Goal: Information Seeking & Learning: Find specific fact

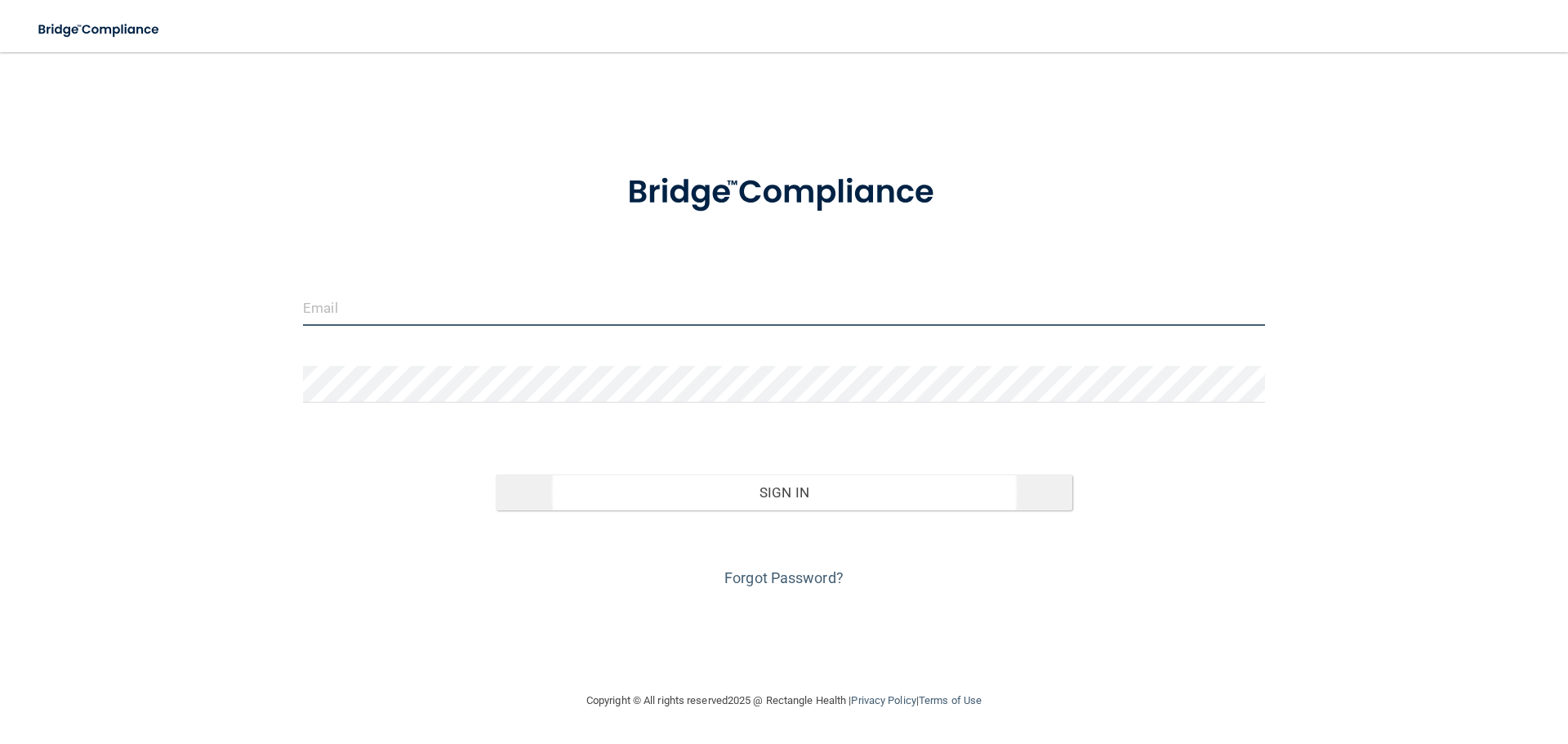
type input "[EMAIL_ADDRESS][DOMAIN_NAME]"
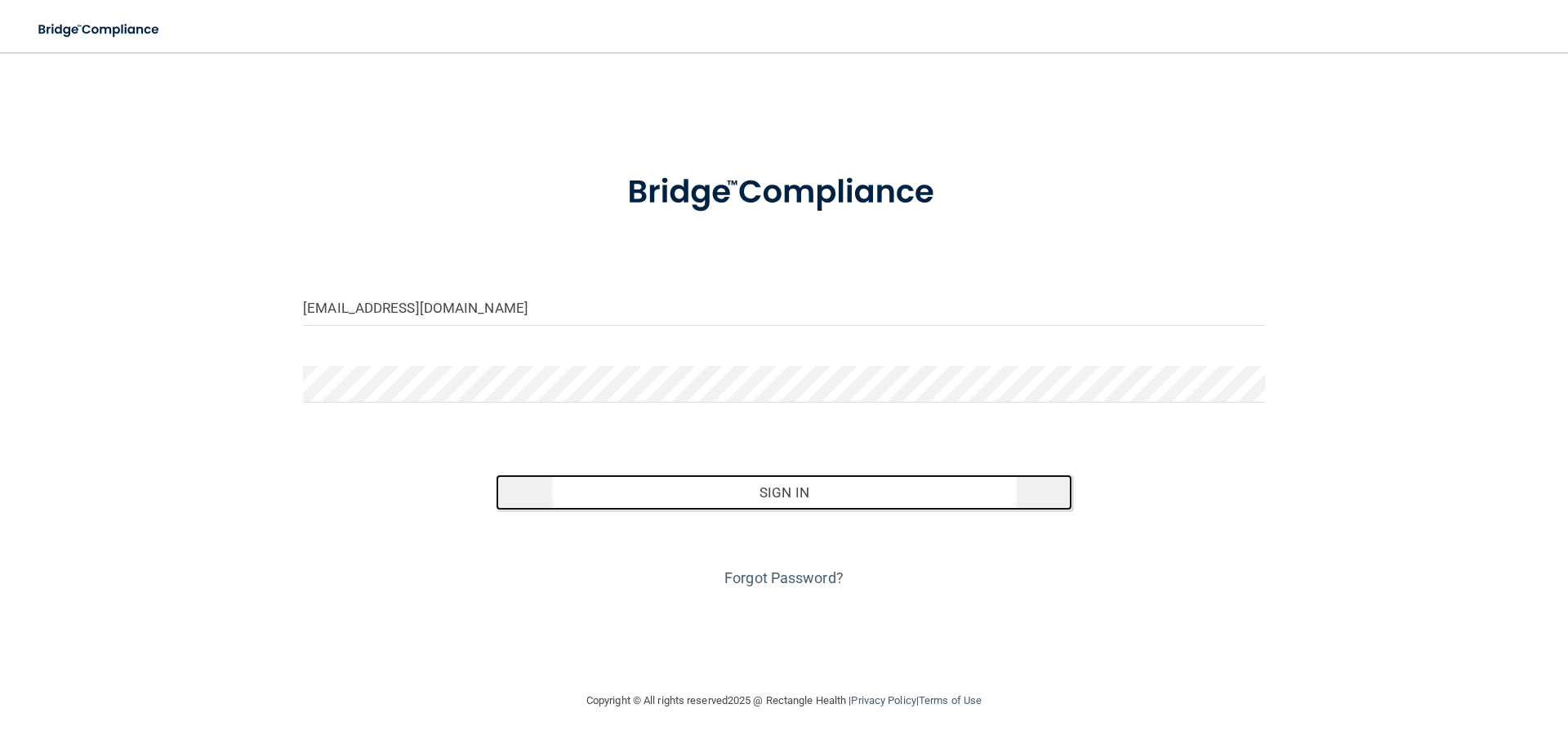
click at [846, 497] on button "Sign In" at bounding box center [785, 493] width 578 height 36
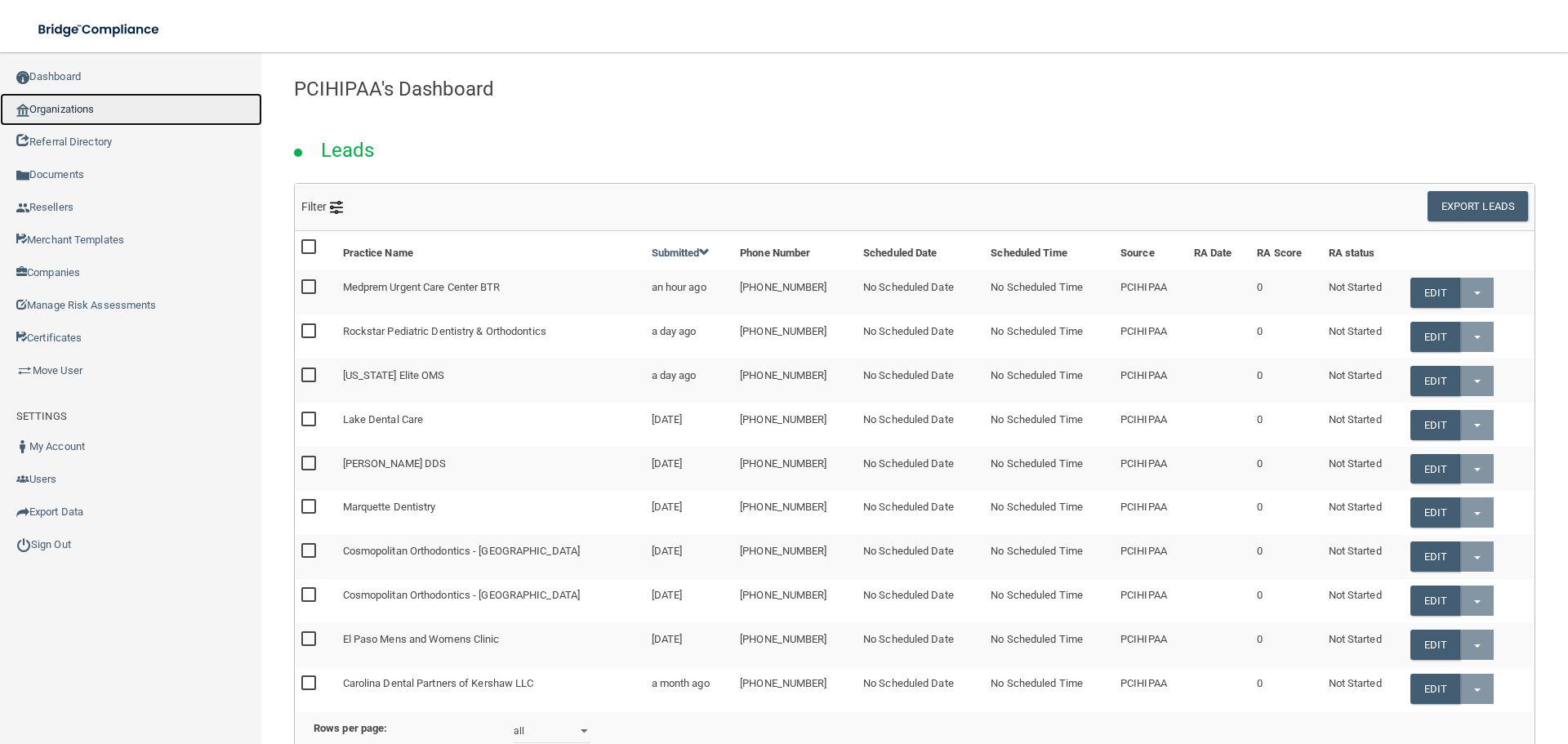
click at [88, 114] on link "Organizations" at bounding box center [131, 110] width 262 height 33
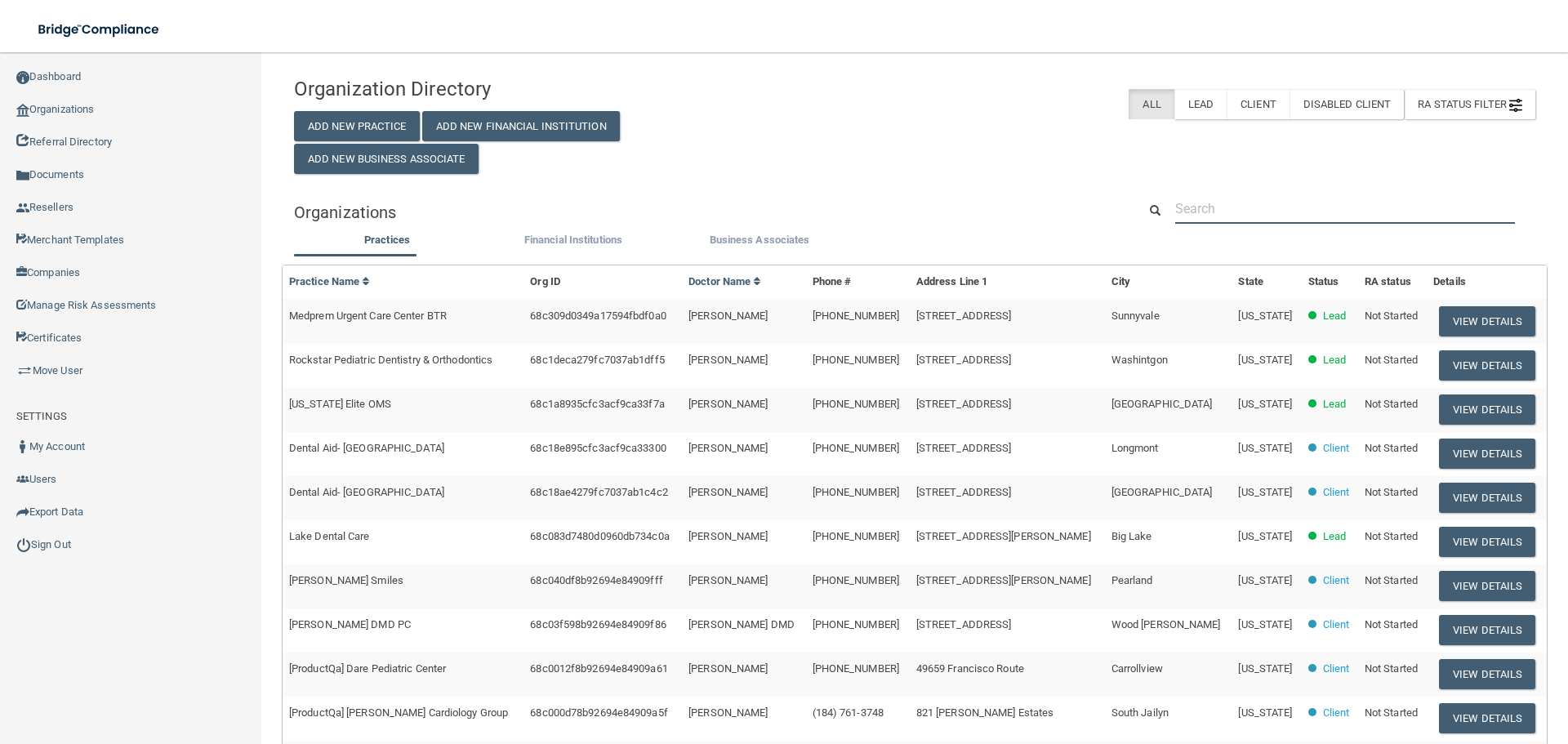
click at [1204, 220] on input "text" at bounding box center [1345, 208] width 340 height 30
paste input "[PHONE_NUMBER] Shipping Address"
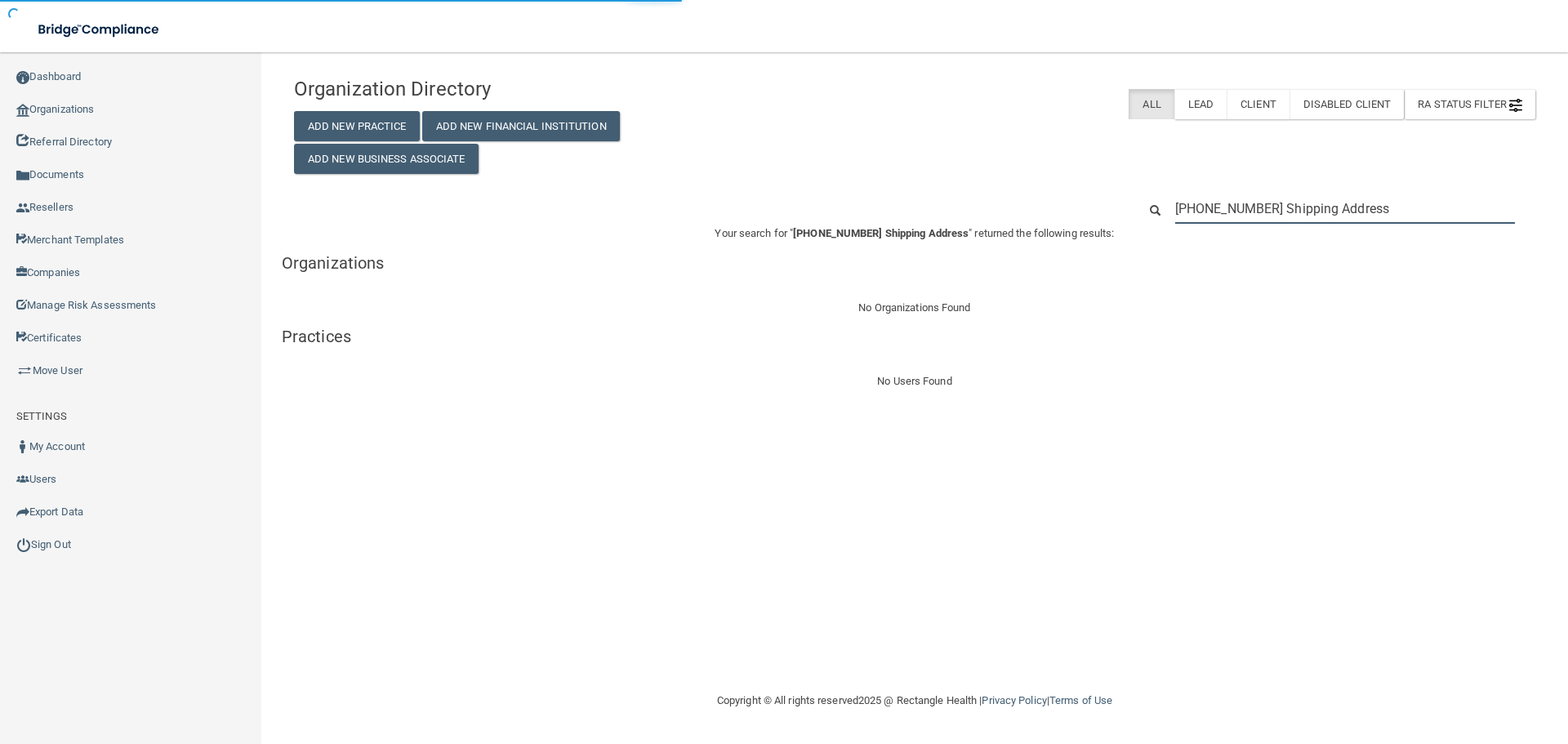
drag, startPoint x: 1380, startPoint y: 213, endPoint x: 1268, endPoint y: 208, distance: 112.1
click at [1268, 208] on input "[PHONE_NUMBER] Shipping Address" at bounding box center [1345, 208] width 340 height 30
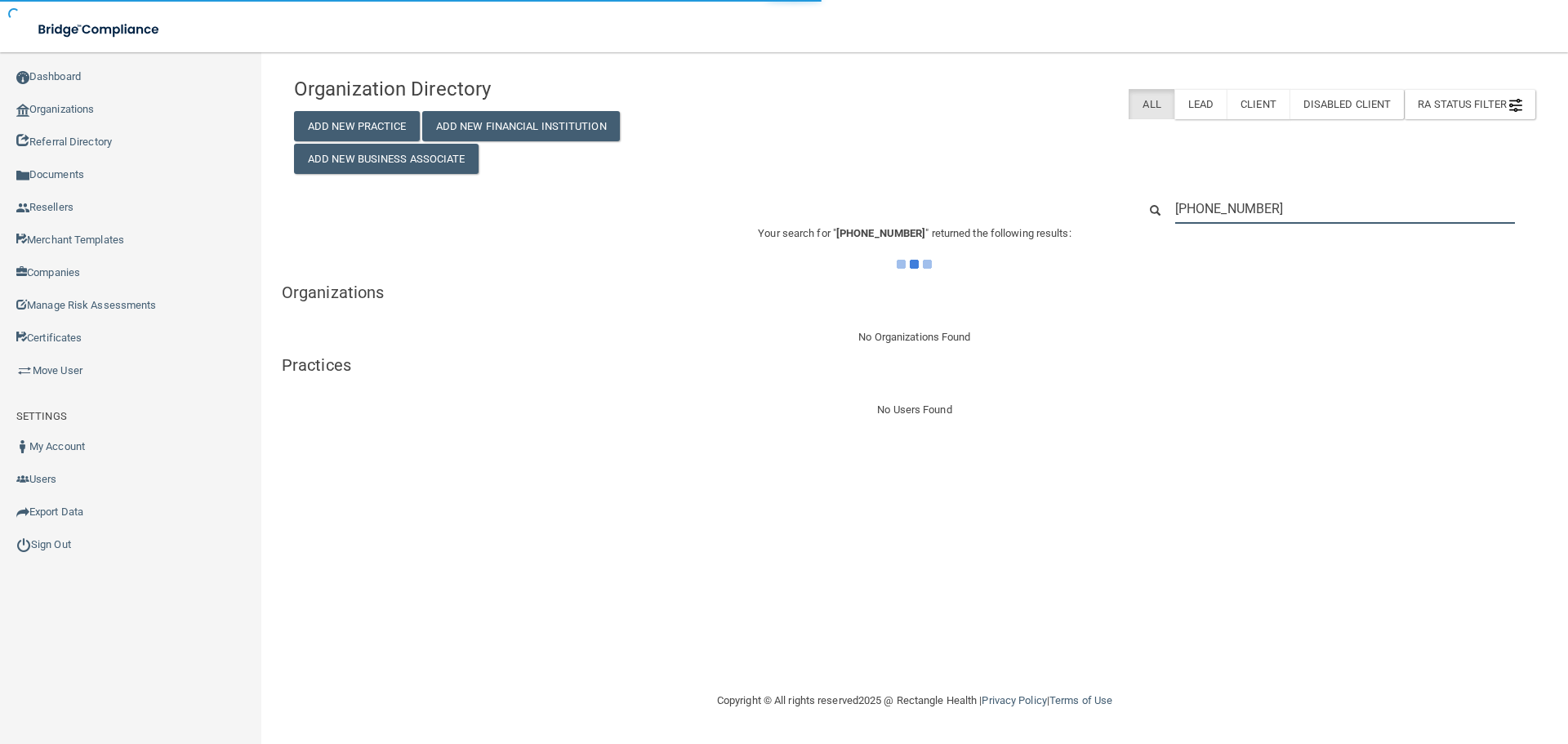
type input "[PHONE_NUMBER]"
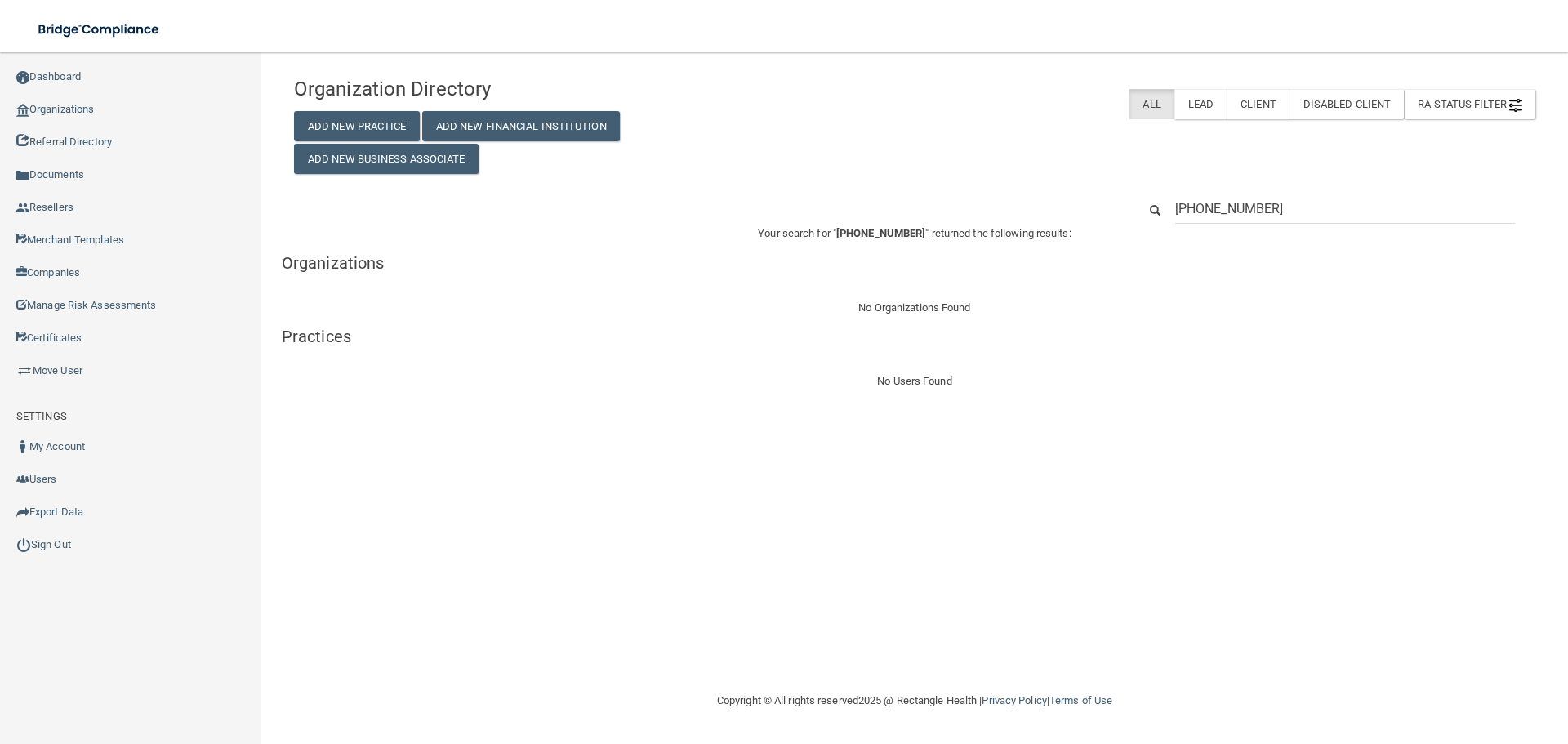
drag, startPoint x: 1380, startPoint y: 205, endPoint x: 1160, endPoint y: 202, distance: 220.0
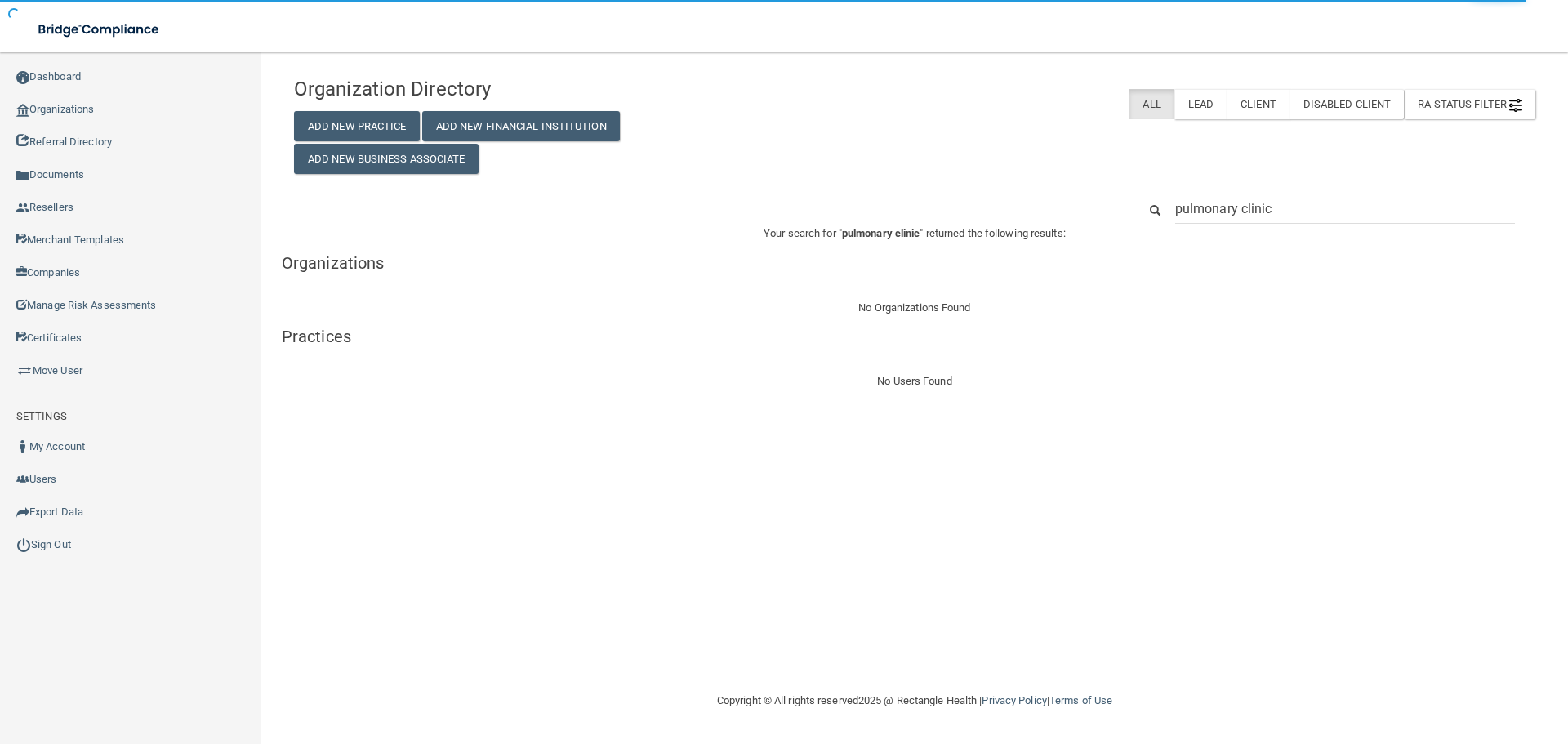
type input "pulmonary clinic"
